Goal: Information Seeking & Learning: Learn about a topic

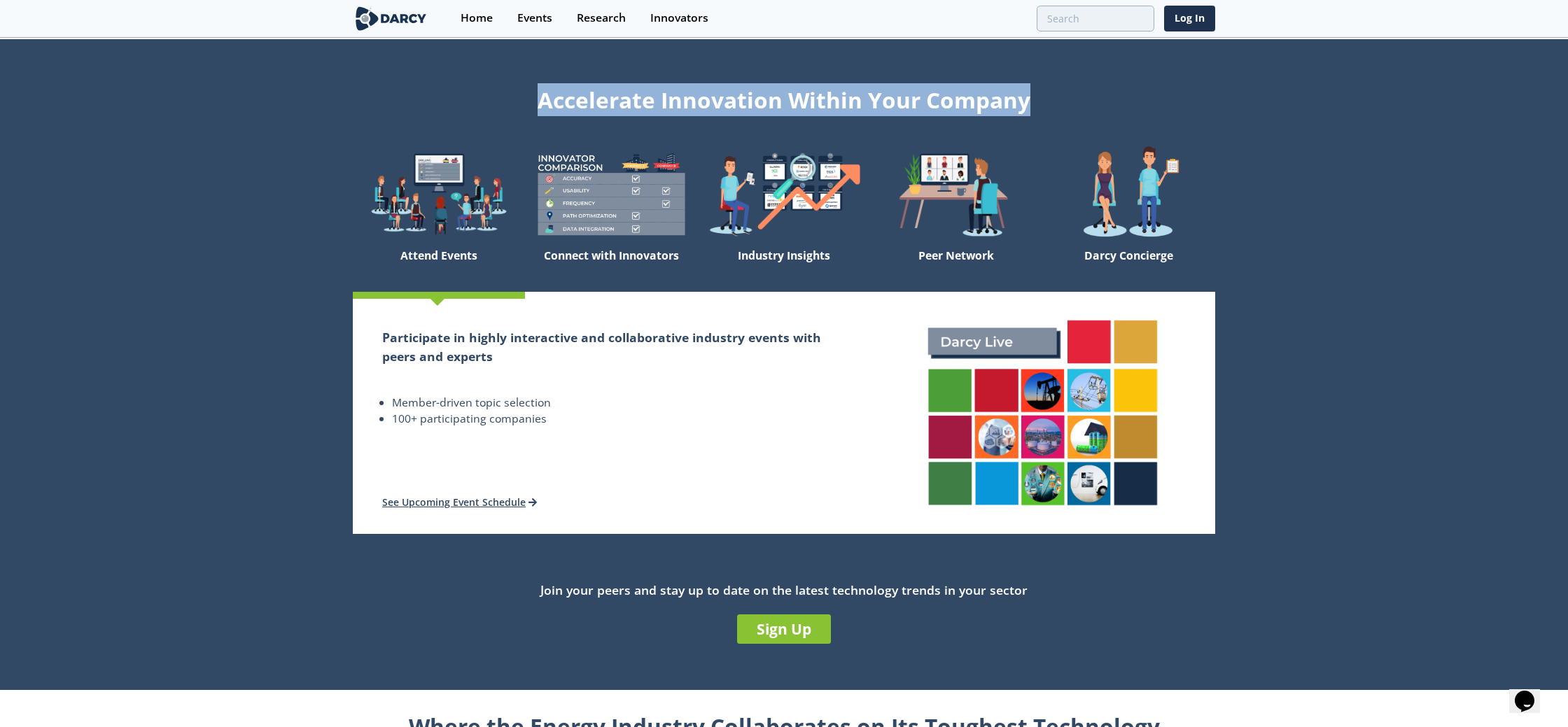
drag, startPoint x: 542, startPoint y: 97, endPoint x: 1082, endPoint y: 98, distance: 540.0
click at [1089, 98] on div "Accelerate Innovation Within Your Company" at bounding box center [784, 97] width 862 height 38
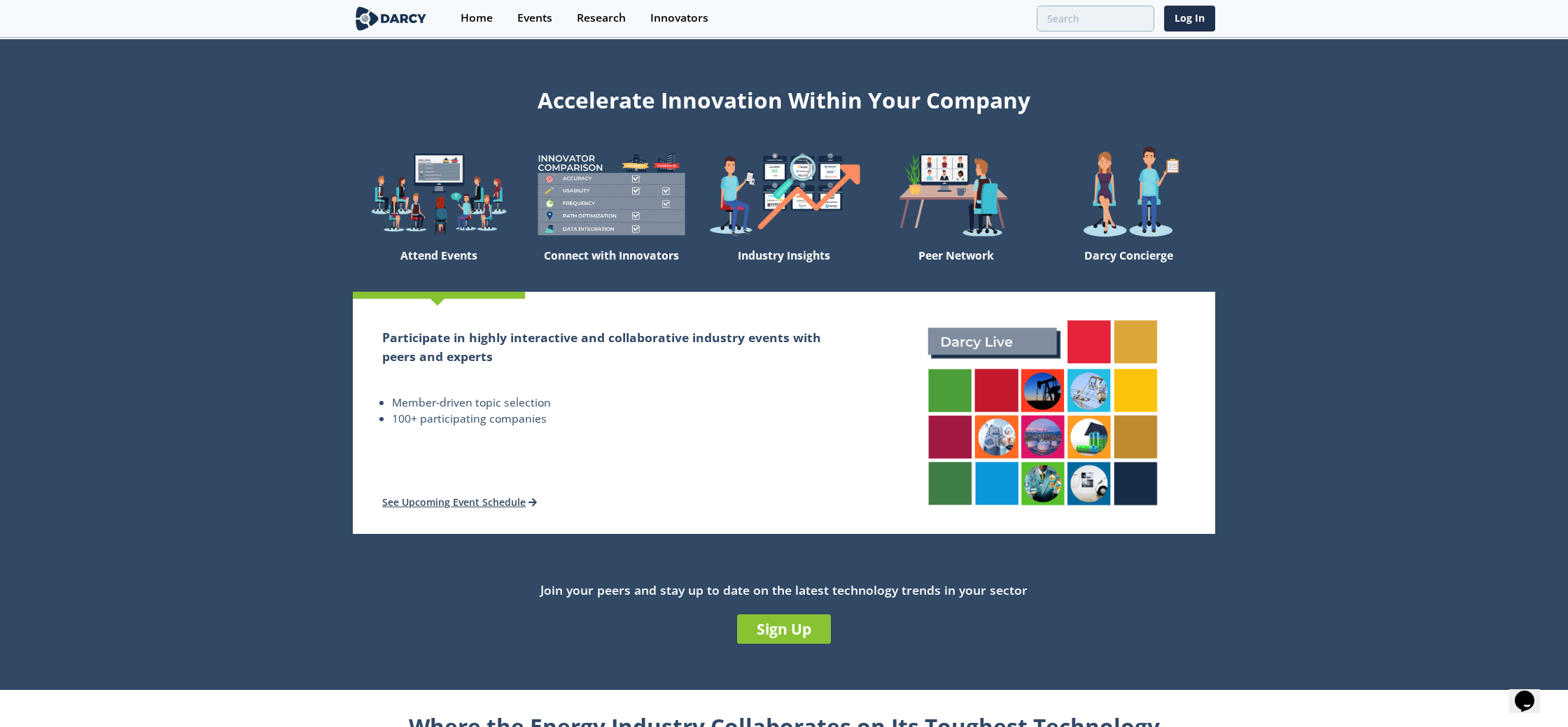
click at [1081, 98] on div "Accelerate Innovation Within Your Company" at bounding box center [784, 97] width 862 height 38
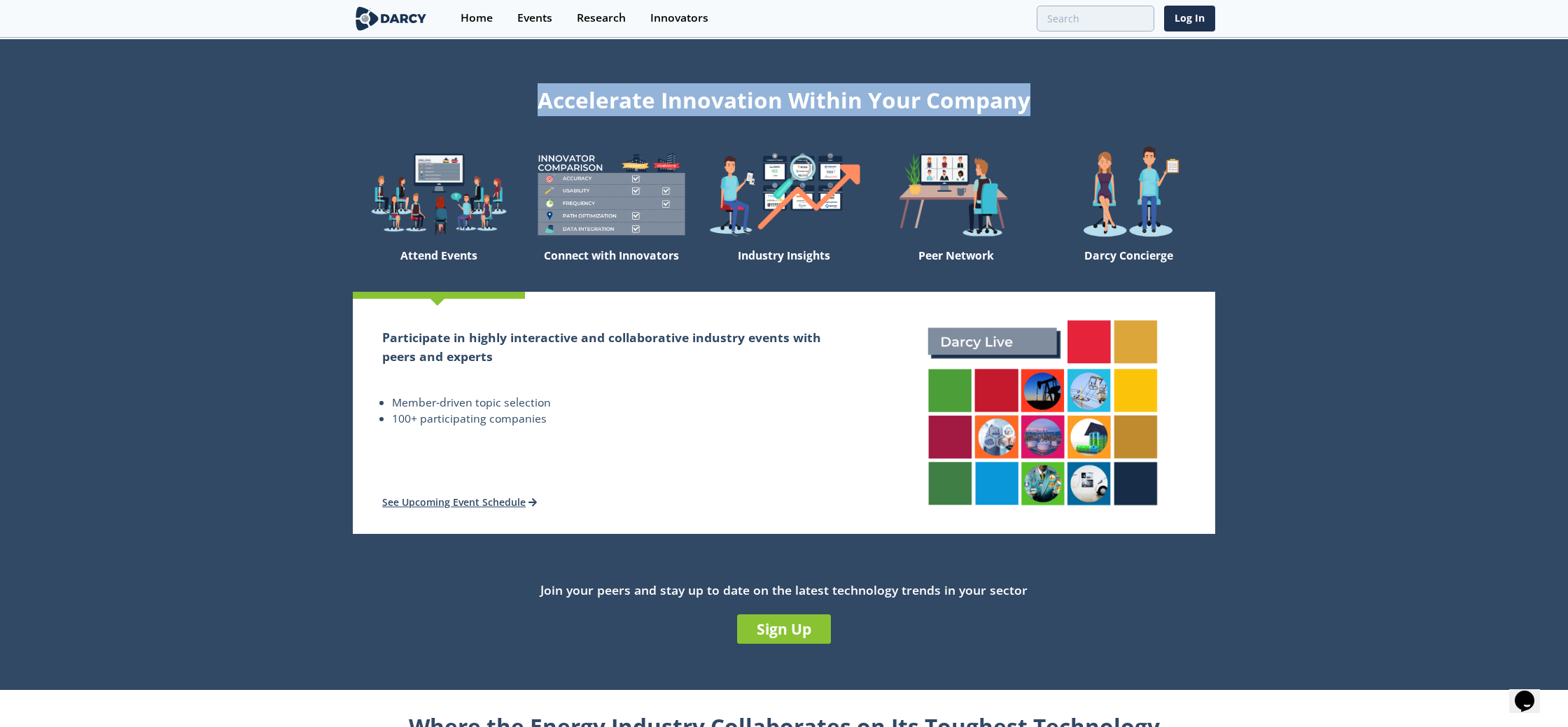
drag, startPoint x: 1065, startPoint y: 103, endPoint x: 505, endPoint y: 89, distance: 560.2
click at [505, 89] on div "Accelerate Innovation Within Your Company" at bounding box center [784, 97] width 862 height 38
drag, startPoint x: 507, startPoint y: 94, endPoint x: 1068, endPoint y: 96, distance: 561.0
click at [1068, 96] on div "Accelerate Innovation Within Your Company" at bounding box center [784, 97] width 862 height 38
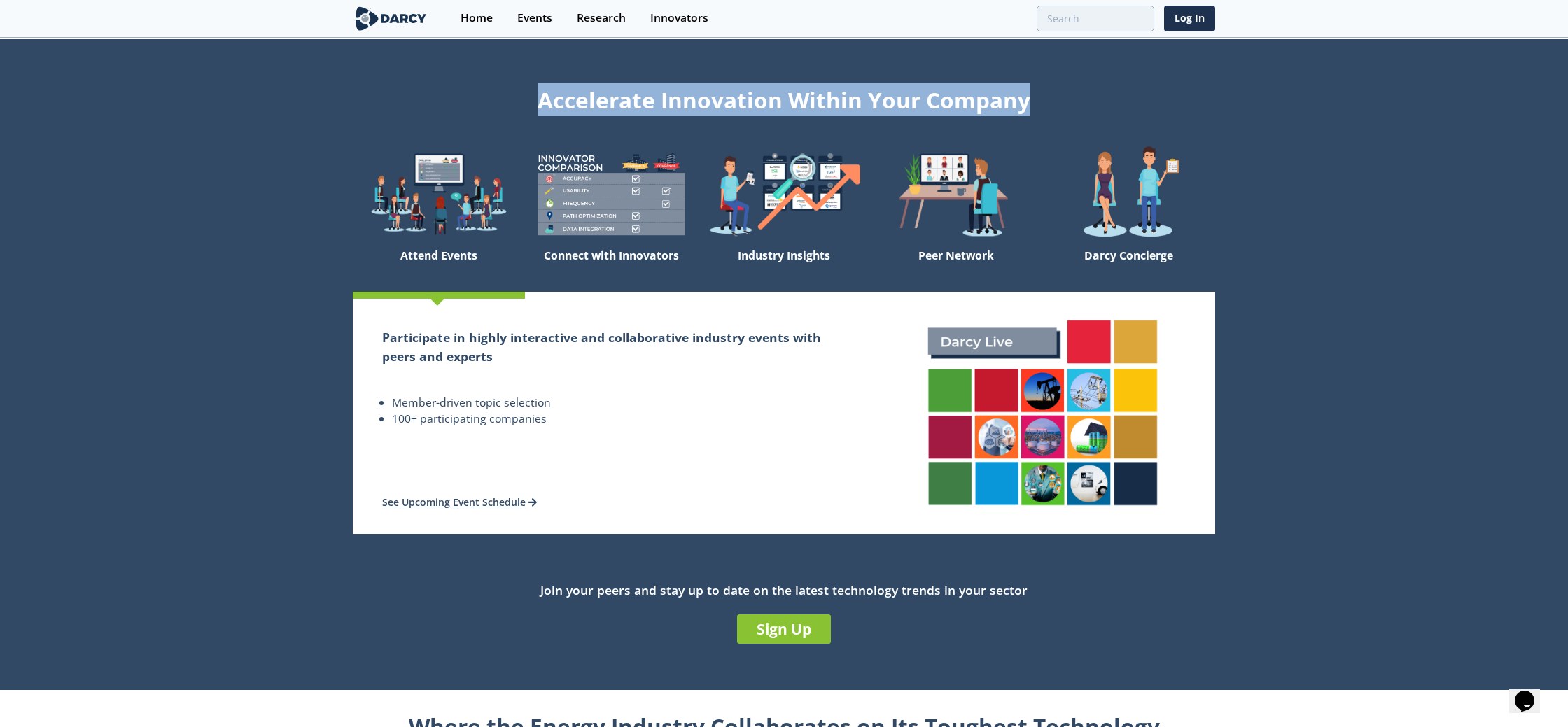
click at [1068, 96] on div "Accelerate Innovation Within Your Company" at bounding box center [784, 97] width 862 height 38
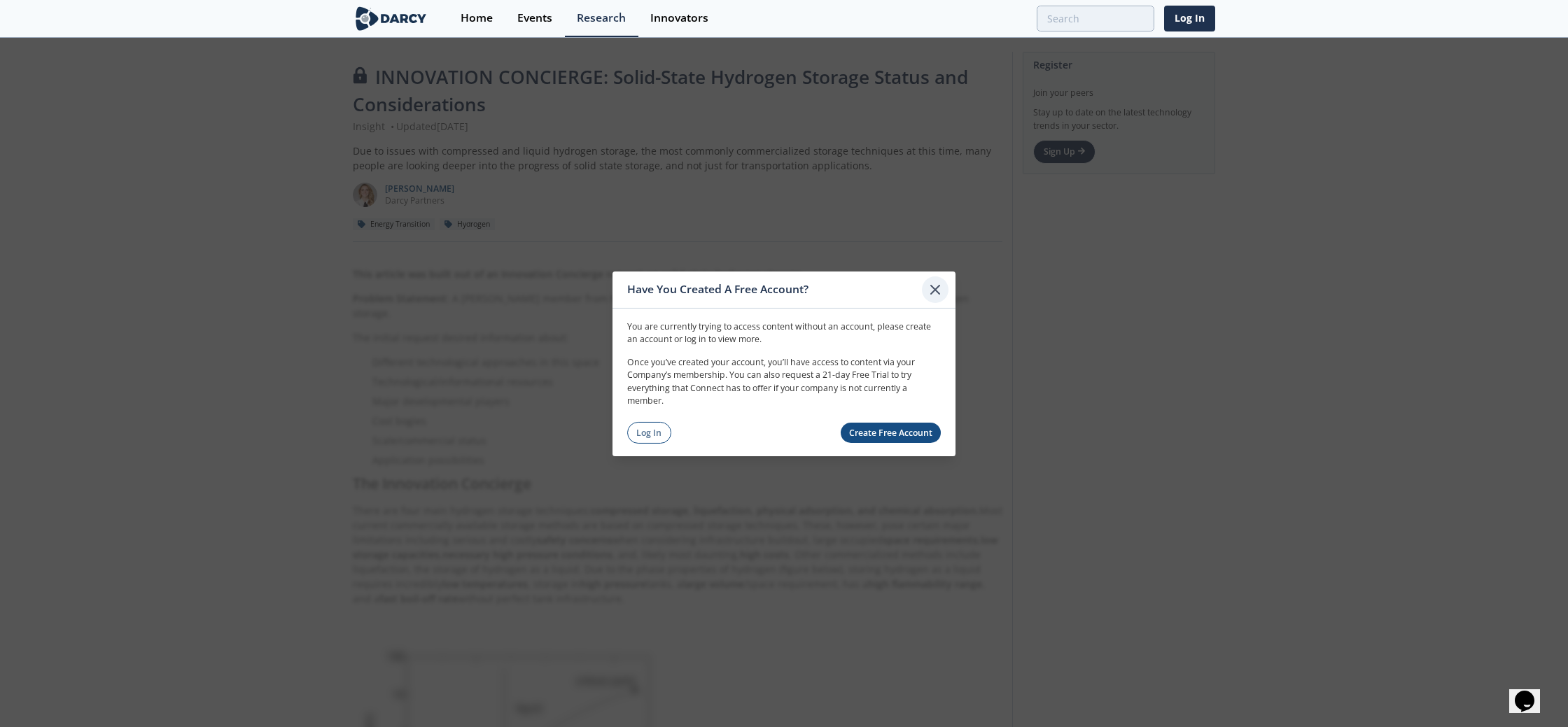
click at [937, 291] on icon at bounding box center [935, 289] width 8 height 8
